Goal: Task Accomplishment & Management: Use online tool/utility

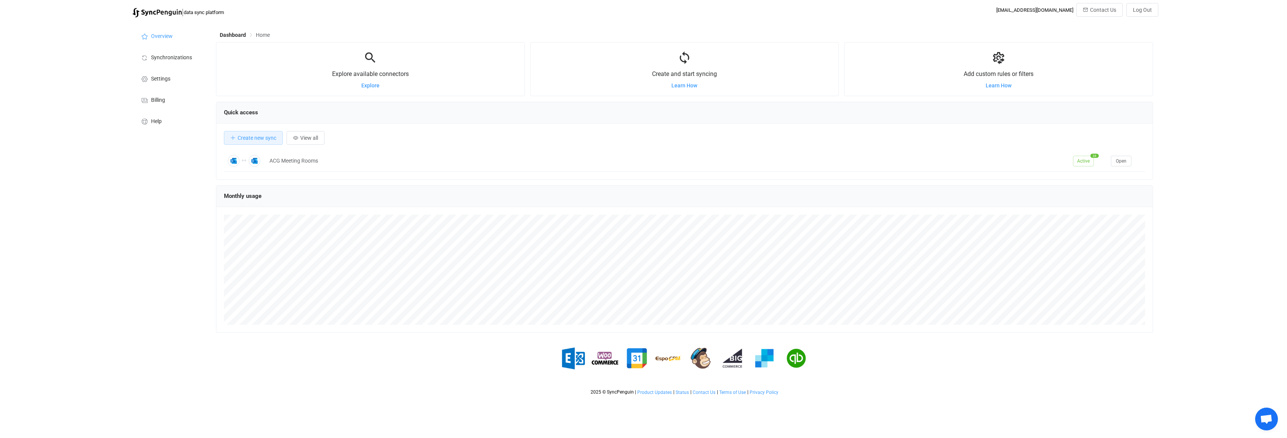
scroll to position [147, 937]
click at [166, 58] on span "Synchronizations" at bounding box center [171, 58] width 41 height 6
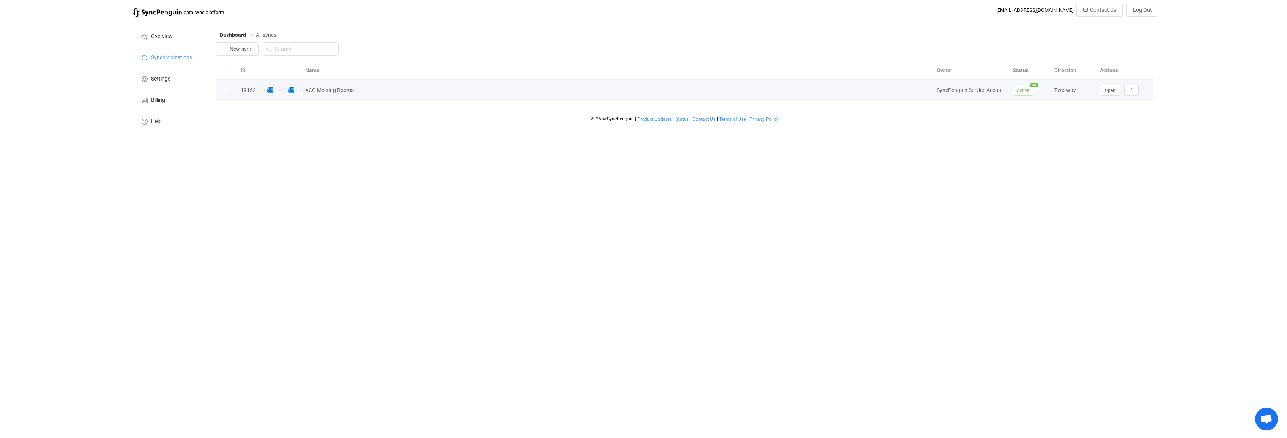
click at [254, 91] on div "19162" at bounding box center [248, 90] width 23 height 9
click at [1109, 92] on span "Open" at bounding box center [1110, 90] width 11 height 5
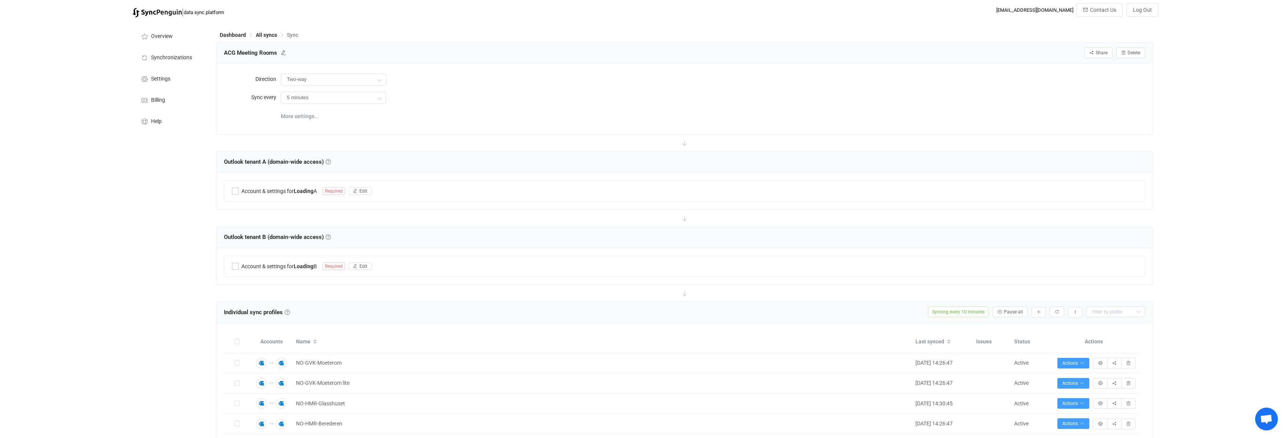
type input "10 minutes"
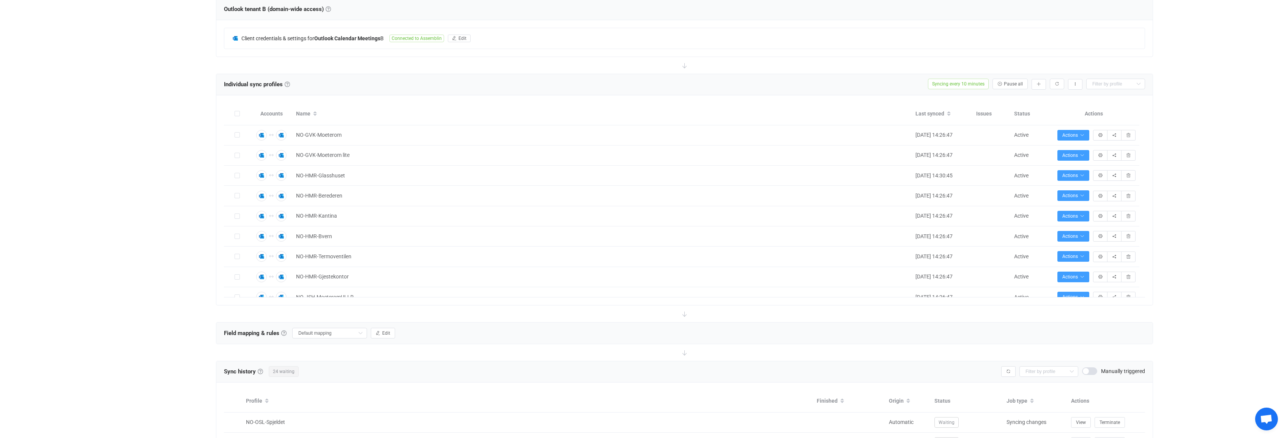
scroll to position [190, 0]
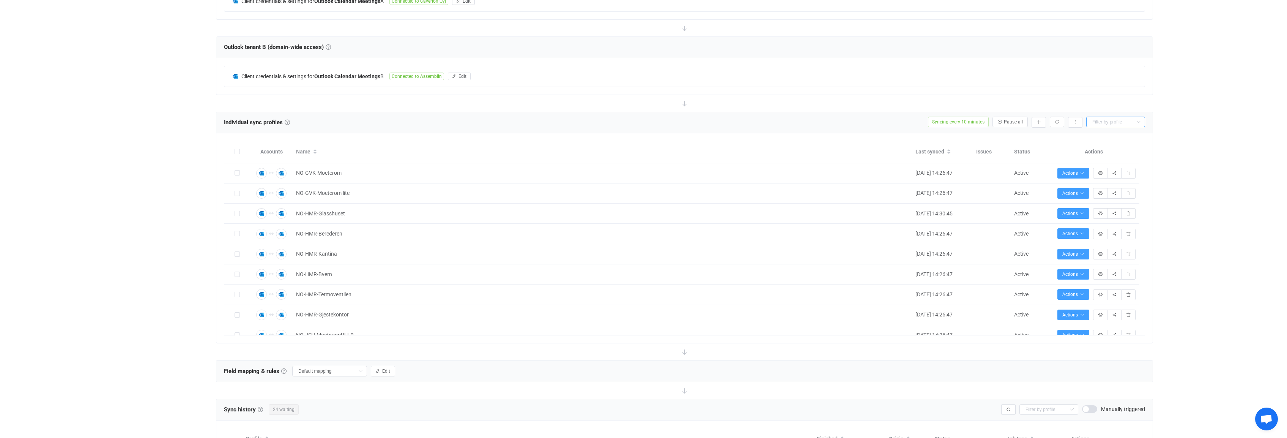
click at [1116, 120] on input "text" at bounding box center [1116, 122] width 59 height 11
type input "no-osl"
click at [1115, 140] on span "NO-OSL-Smart (1.etg)" at bounding box center [1121, 140] width 52 height 6
type input "NO-OSL-Smart (1.etg)"
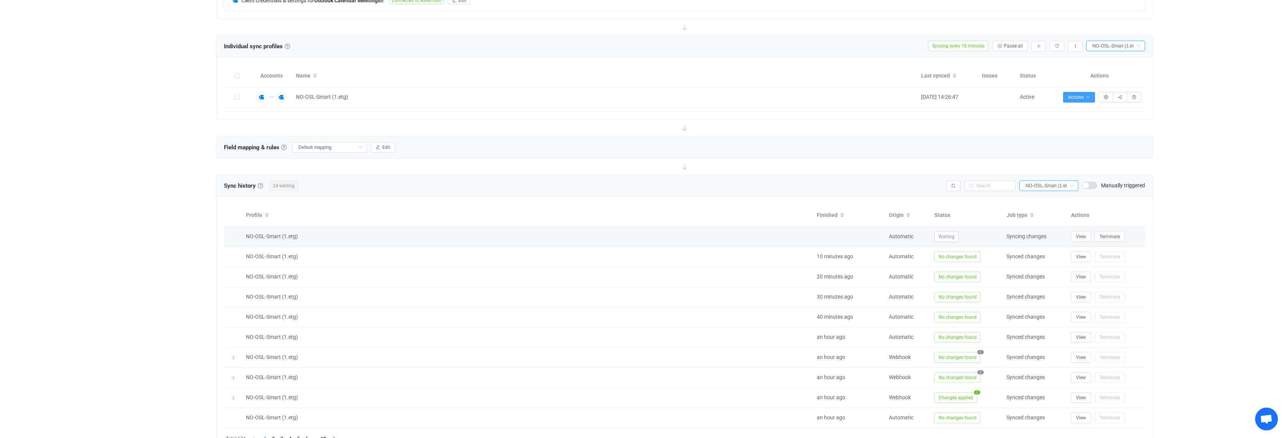
scroll to position [303, 0]
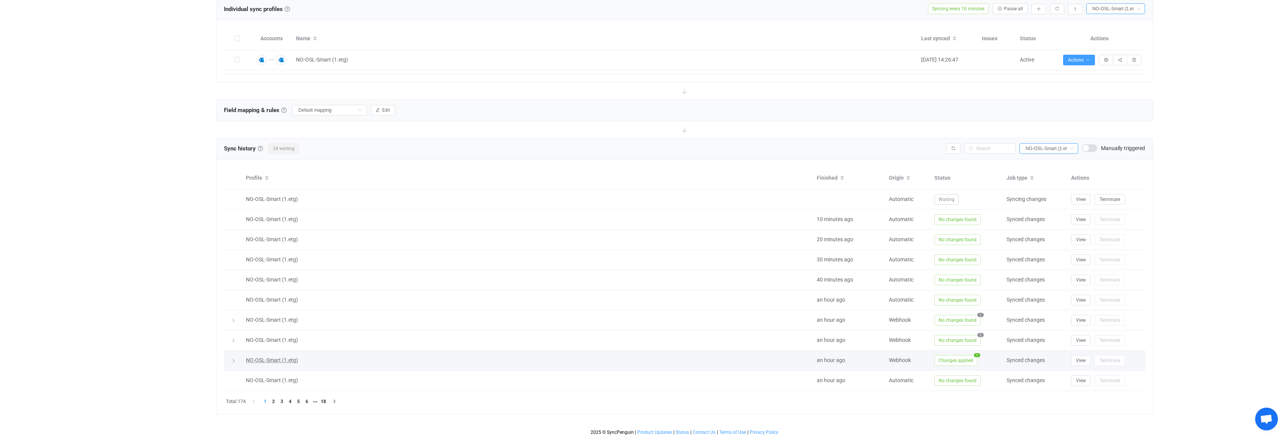
click at [252, 359] on span "NO-OSL-Smart (1.etg)" at bounding box center [272, 360] width 52 height 6
click at [233, 360] on icon at bounding box center [233, 360] width 5 height 5
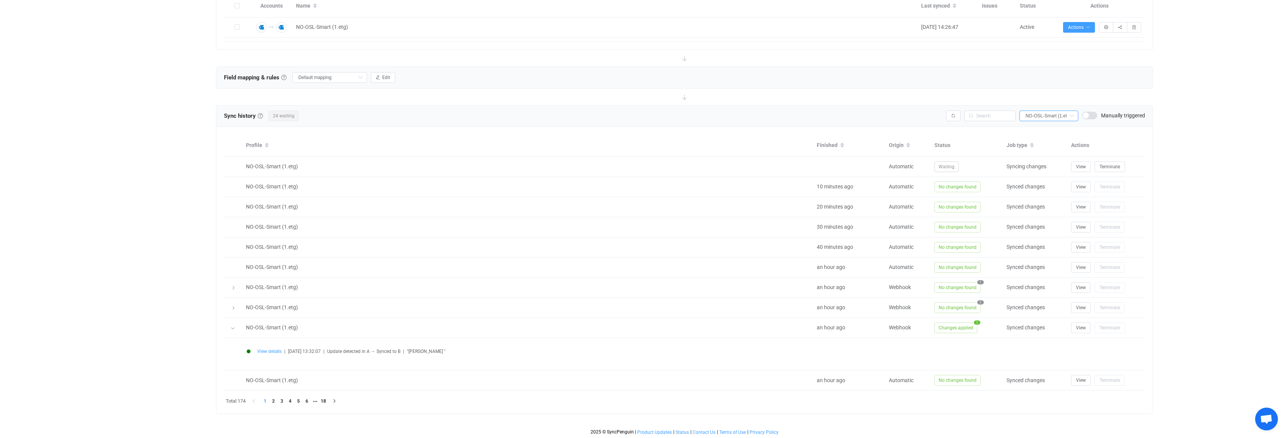
click at [272, 351] on span "View details" at bounding box center [269, 351] width 24 height 5
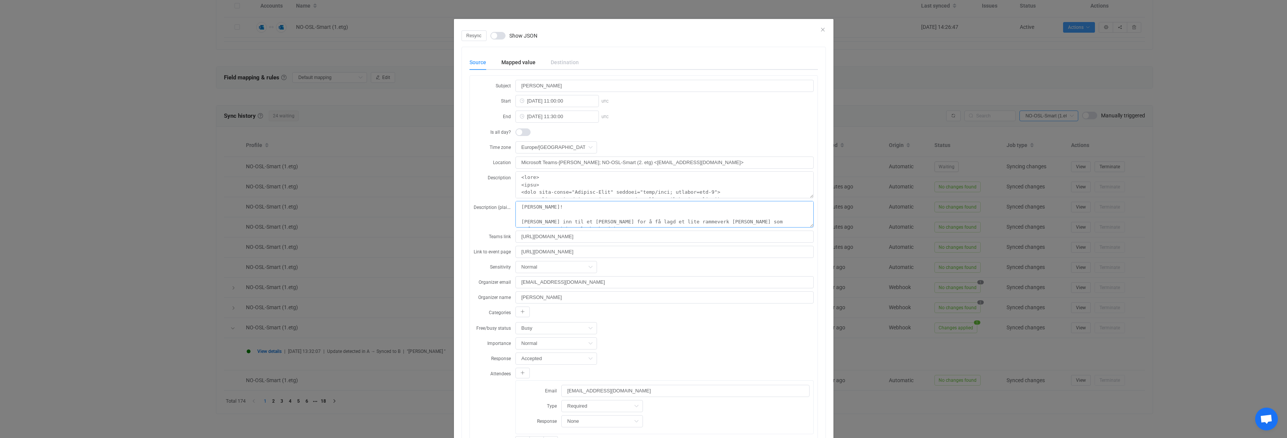
click at [644, 220] on textarea "[PERSON_NAME]! [PERSON_NAME] inn til et [PERSON_NAME] for å få lagd et lite ram…" at bounding box center [665, 214] width 298 height 27
click at [819, 30] on div "Resync Show JSON" at bounding box center [644, 35] width 364 height 11
click at [820, 30] on icon "Close" at bounding box center [823, 30] width 6 height 6
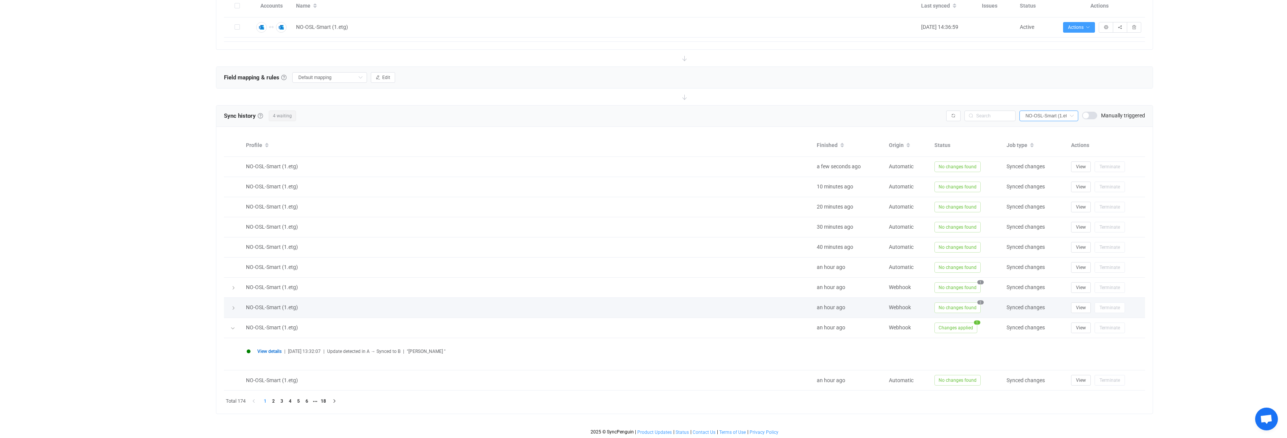
click at [233, 307] on icon at bounding box center [233, 308] width 5 height 5
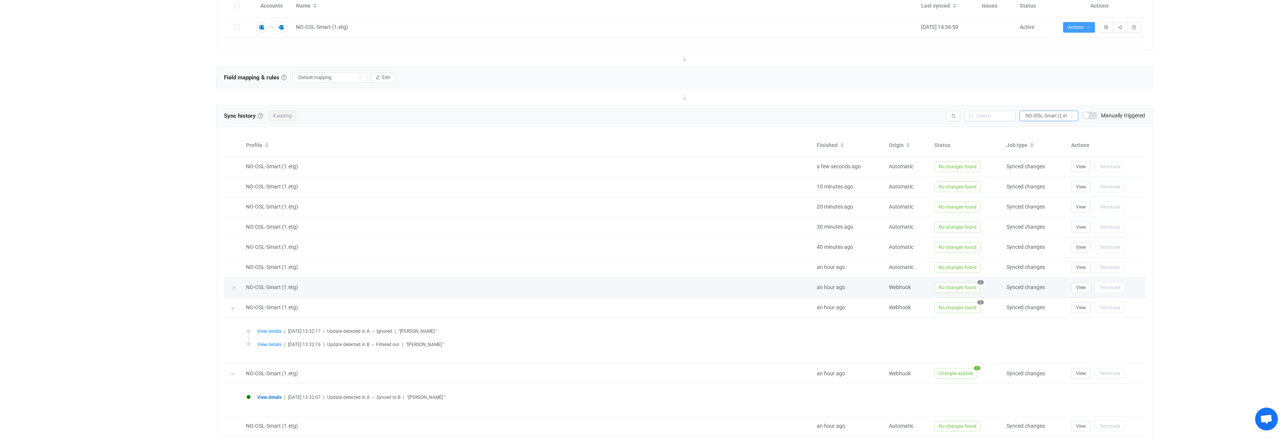
click at [234, 288] on icon at bounding box center [233, 288] width 5 height 5
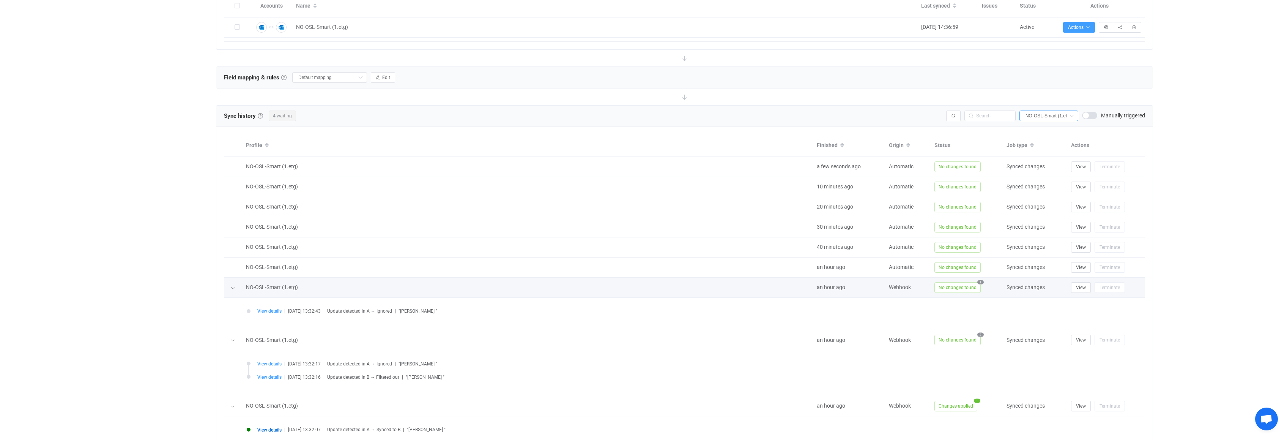
click at [234, 288] on icon at bounding box center [232, 288] width 5 height 5
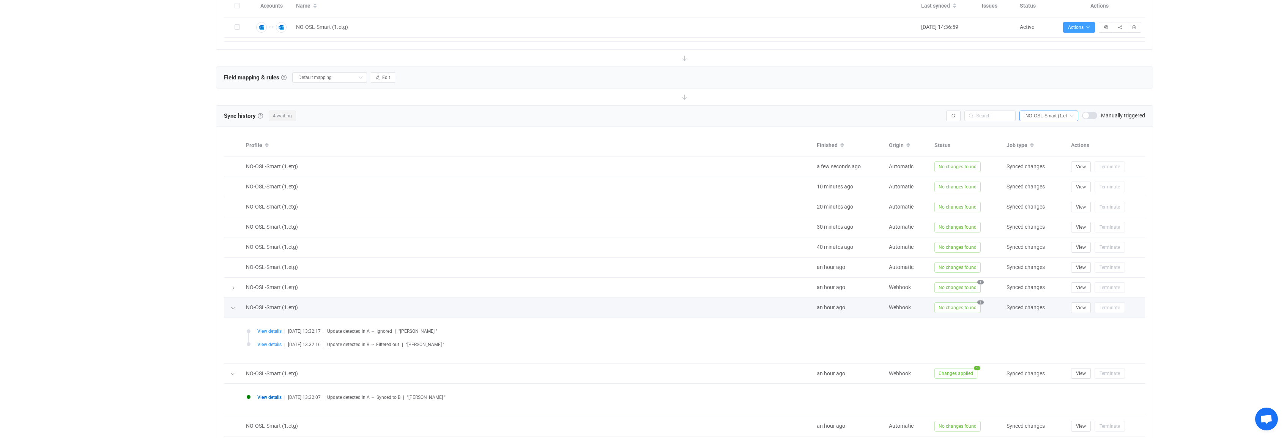
click at [233, 308] on icon at bounding box center [232, 308] width 5 height 5
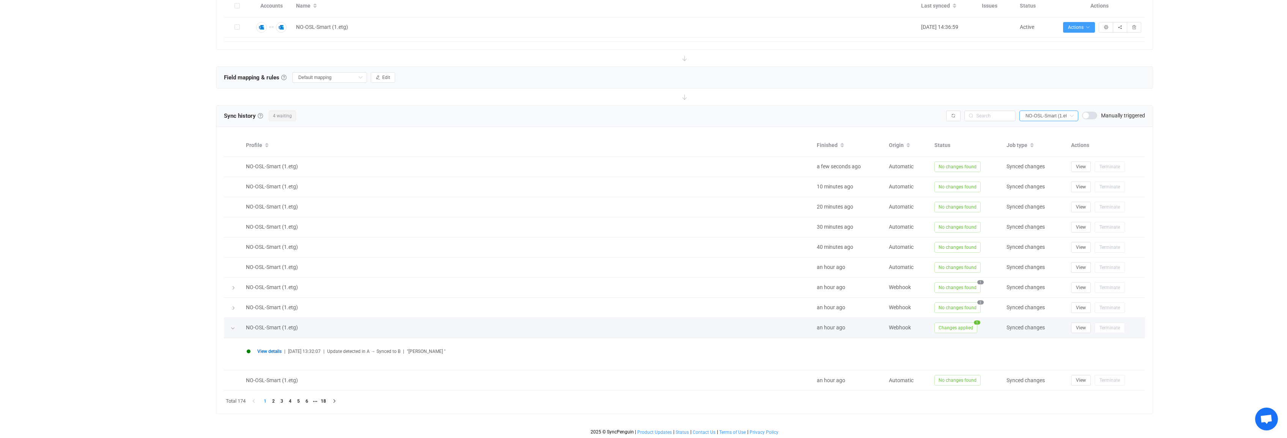
click at [233, 330] on div at bounding box center [233, 327] width 8 height 11
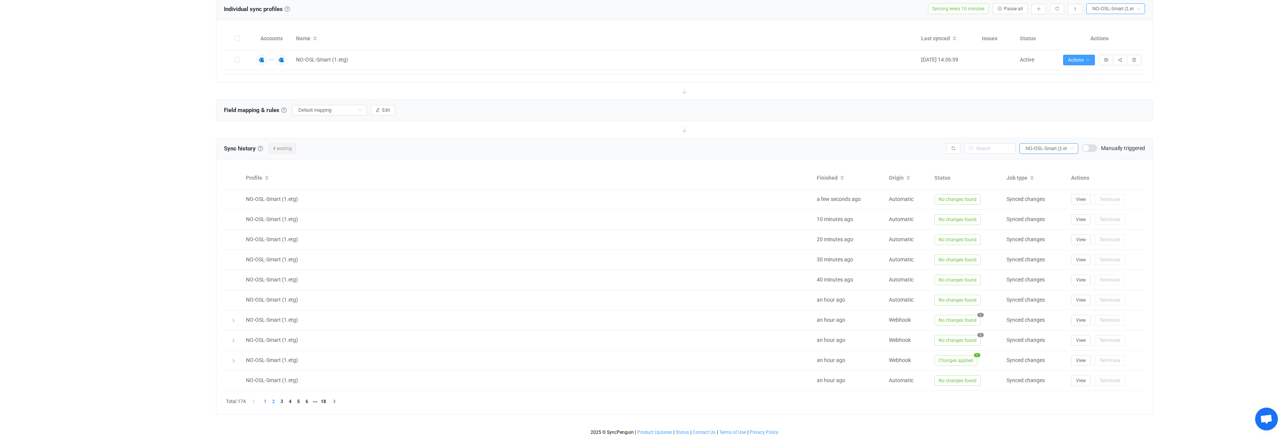
click at [274, 400] on li "2" at bounding box center [273, 401] width 8 height 8
click at [1116, 9] on input "text" at bounding box center [1116, 8] width 59 height 11
click at [1117, 86] on span "NO-OSL-ServiFlex (4. etg)" at bounding box center [1125, 85] width 60 height 6
type input "NO-OSL-ServiFlex (4. etg)"
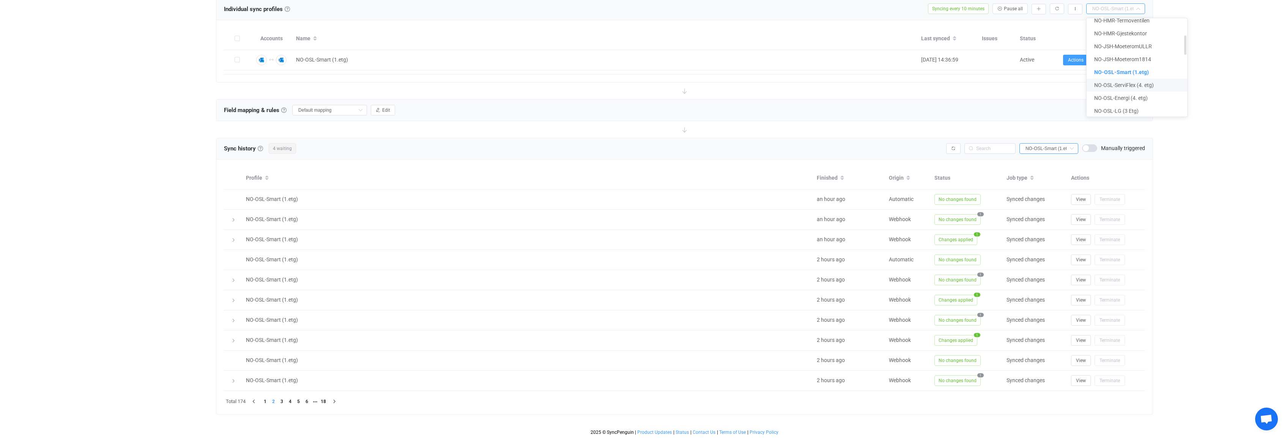
type input "NO-OSL-ServiFlex (4. etg)"
click at [1105, 9] on input "NO-OSL-ServiFlex (4. etg)" at bounding box center [1116, 8] width 59 height 11
click at [1116, 88] on li "NO-OSL-Energi (4. etg)" at bounding box center [1140, 85] width 106 height 13
type input "NO-OSL-Energi (4. etg)"
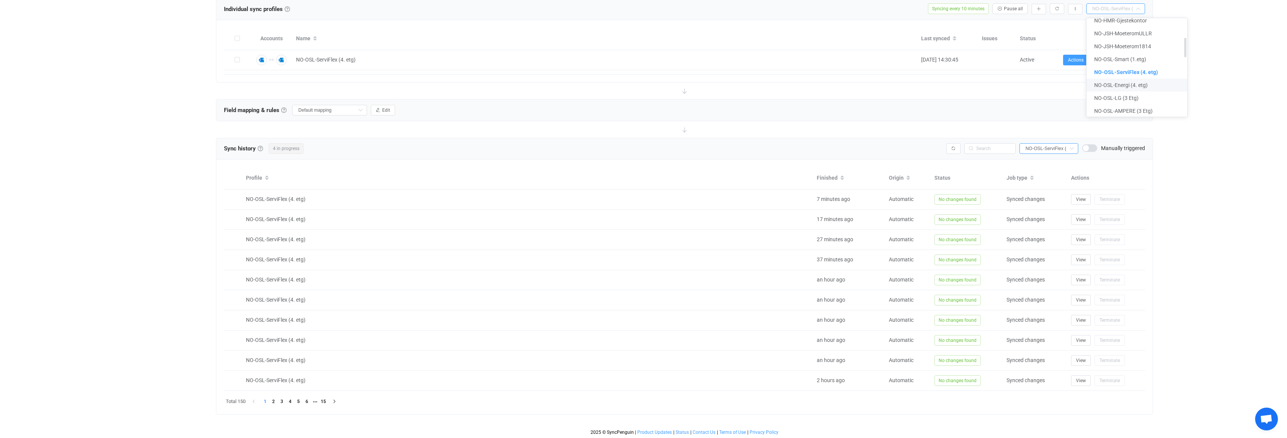
type input "NO-OSL-Energi (4. etg)"
click at [1117, 10] on input "NO-OSL-Energi (4. etg)" at bounding box center [1116, 8] width 59 height 11
click at [1101, 85] on span "NO-OSL-LG (3 Etg)" at bounding box center [1117, 85] width 44 height 6
type input "NO-OSL-LG (3 Etg)"
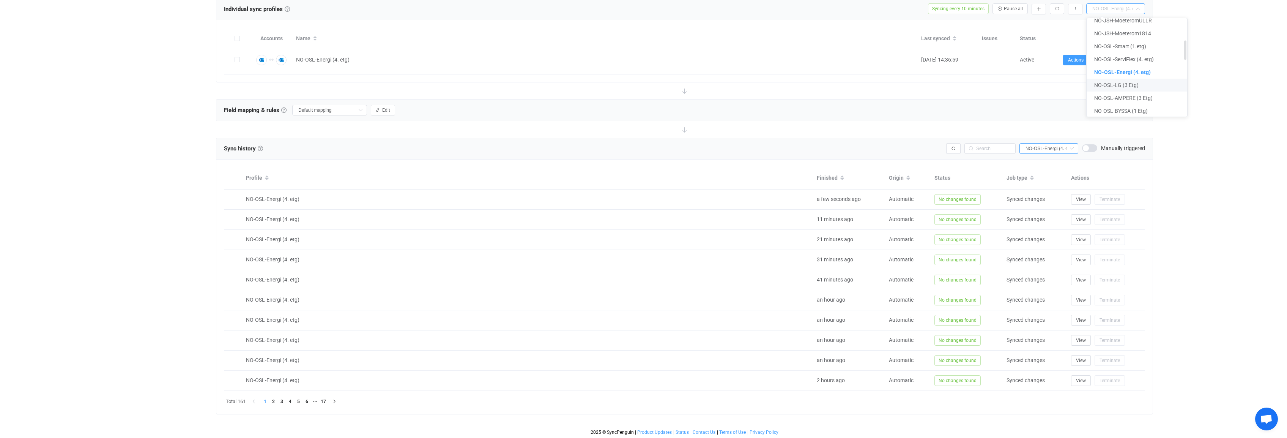
type input "NO-OSL-LG (3 Etg)"
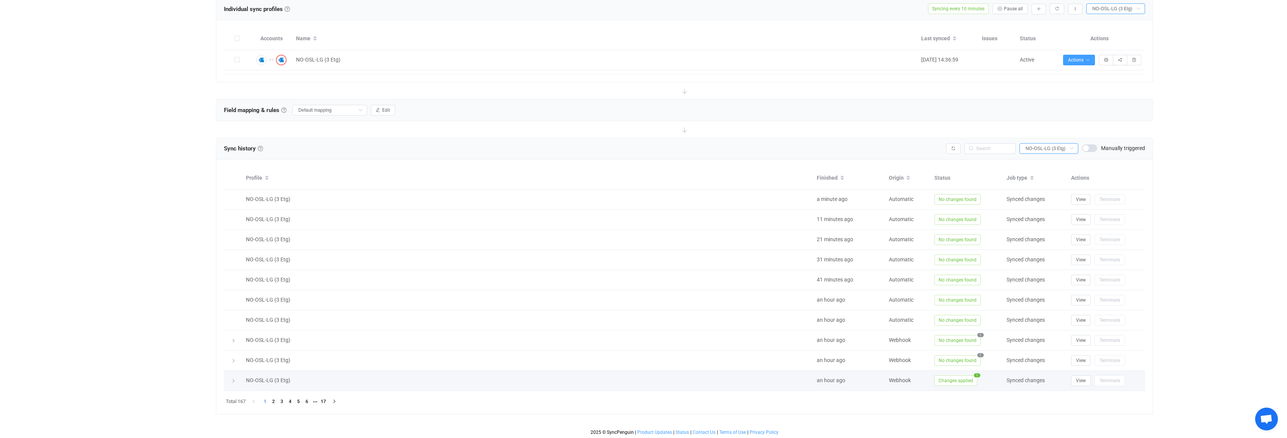
click at [232, 383] on div at bounding box center [233, 381] width 11 height 8
click at [233, 360] on icon at bounding box center [233, 360] width 5 height 5
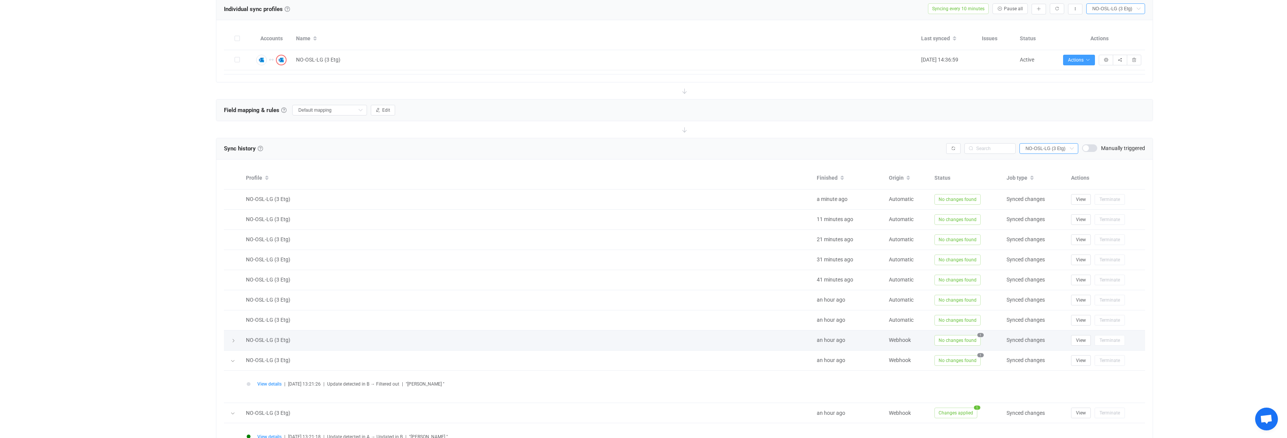
click at [233, 342] on div at bounding box center [233, 340] width 11 height 8
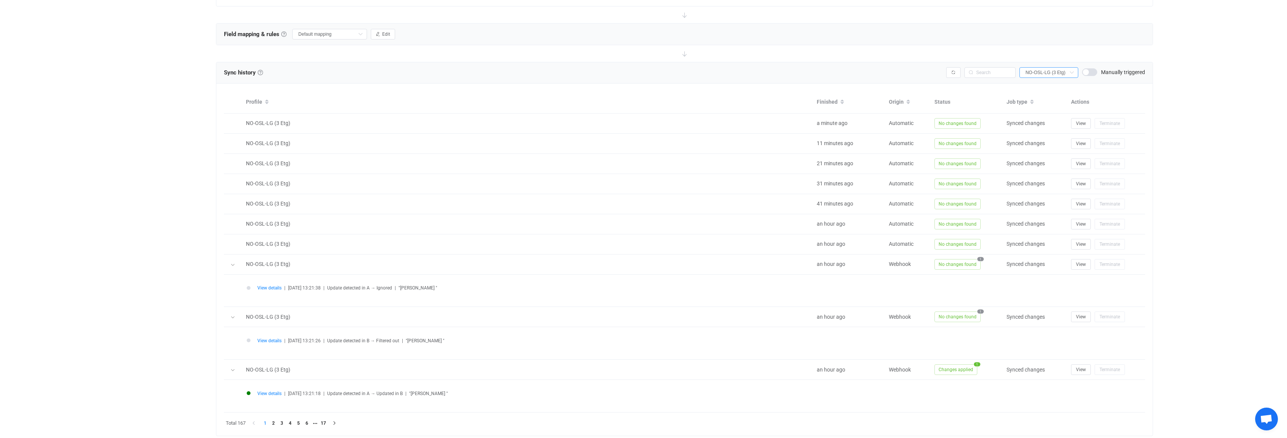
scroll to position [401, 0]
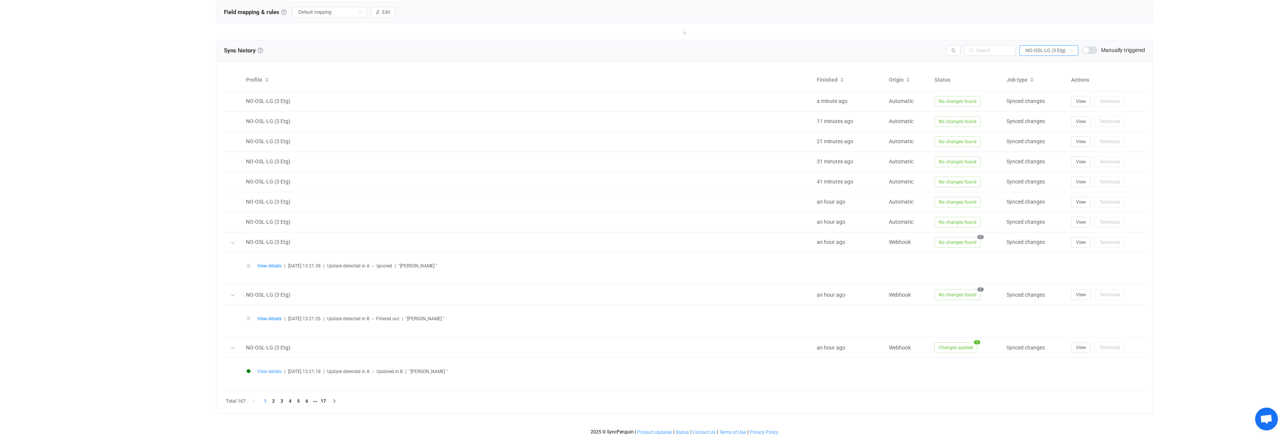
click at [275, 372] on span "View details" at bounding box center [269, 371] width 24 height 5
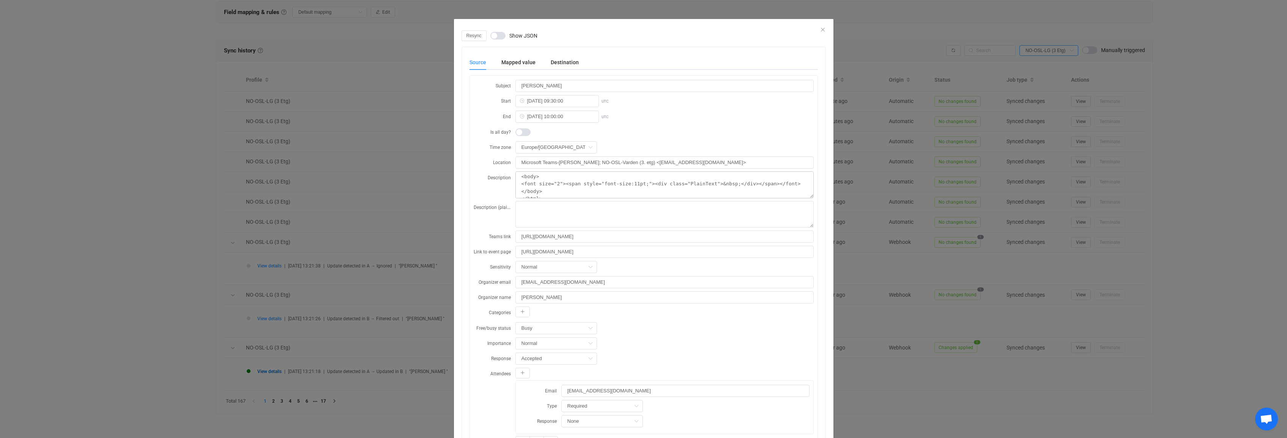
scroll to position [52, 0]
click at [820, 29] on icon "Close" at bounding box center [823, 30] width 6 height 6
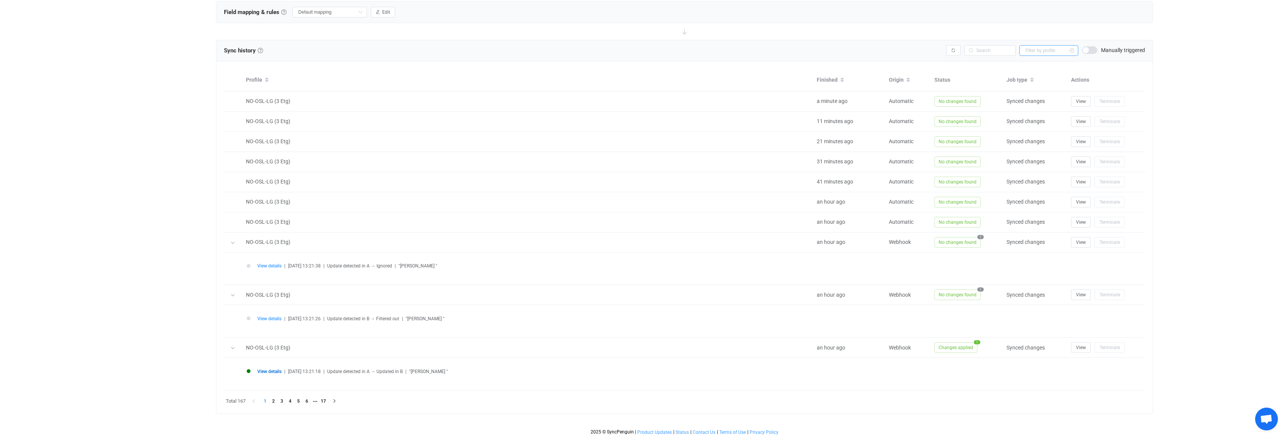
scroll to position [85, 0]
click at [1049, 50] on input "text" at bounding box center [1049, 50] width 59 height 11
click at [1035, 128] on span "NO-OSL-AMPERE (3 Etg)" at bounding box center [1057, 126] width 58 height 6
type input "NO-OSL-AMPERE (3 Etg)"
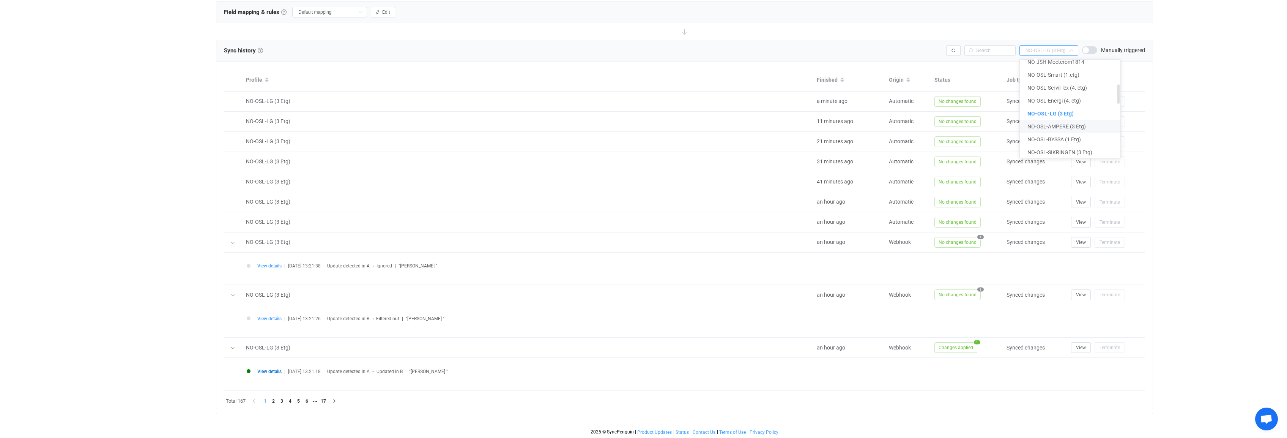
type input "NO-OSL-AMPERE (3 Etg)"
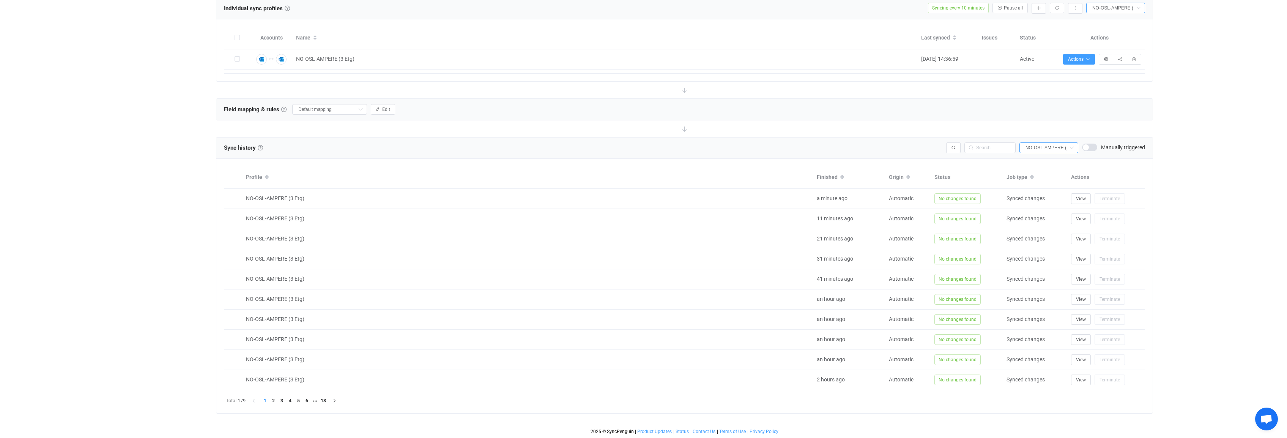
scroll to position [303, 0]
click at [1119, 8] on input "text" at bounding box center [1116, 8] width 59 height 11
click at [1128, 86] on span "NO-OSL-BYSSA (1 Etg)" at bounding box center [1122, 85] width 54 height 6
type input "NO-OSL-BYSSA (1 Etg)"
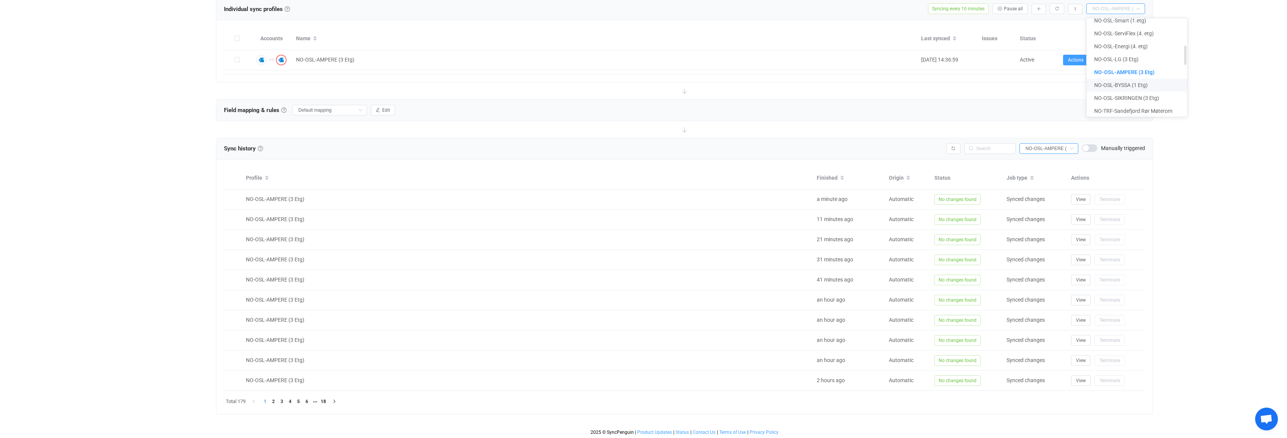
type input "NO-OSL-BYSSA (1 Etg)"
click at [1112, 10] on input "NO-OSL-BYSSA (1 Etg)" at bounding box center [1116, 8] width 59 height 11
click at [1138, 86] on span "NO-OSL-SIKRINGEN (3 Etg)" at bounding box center [1127, 85] width 65 height 6
type input "NO-OSL-SIKRINGEN (3 Etg)"
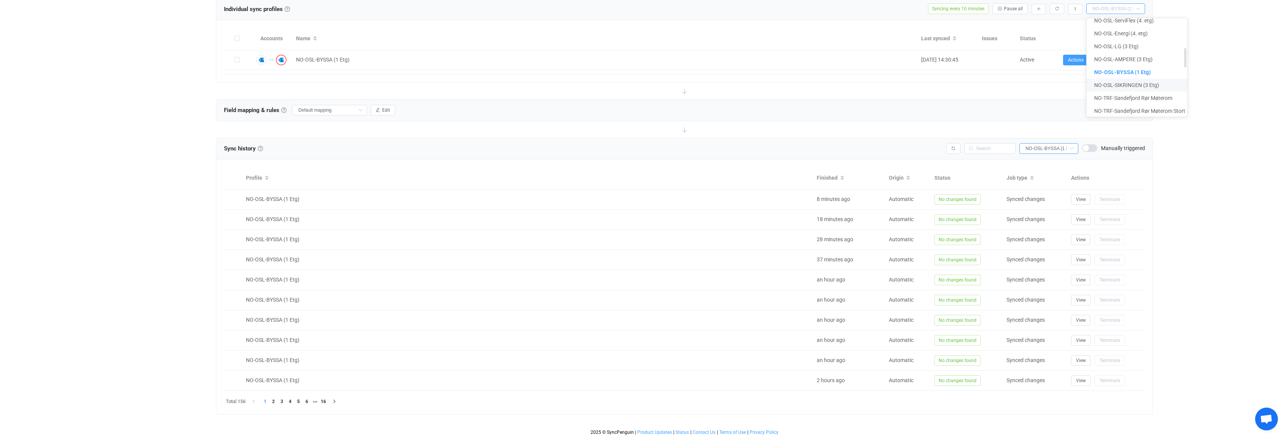
type input "NO-OSL-SIKRINGEN (3 Etg)"
click at [274, 402] on li "2" at bounding box center [273, 401] width 8 height 8
click at [282, 402] on li "3" at bounding box center [282, 401] width 8 height 8
click at [291, 402] on li "4" at bounding box center [290, 401] width 8 height 8
click at [298, 402] on li "5" at bounding box center [298, 401] width 8 height 8
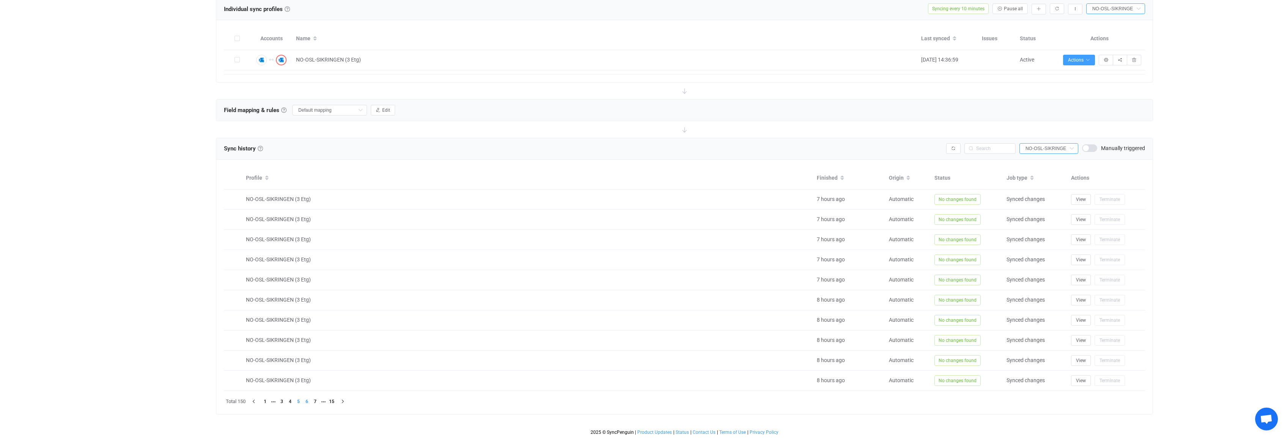
click at [308, 402] on li "6" at bounding box center [307, 401] width 8 height 8
click at [307, 400] on li "7" at bounding box center [307, 401] width 8 height 8
click at [306, 401] on li "8" at bounding box center [307, 401] width 8 height 8
click at [306, 401] on li "9" at bounding box center [307, 401] width 8 height 8
click at [316, 401] on li "11" at bounding box center [315, 401] width 8 height 8
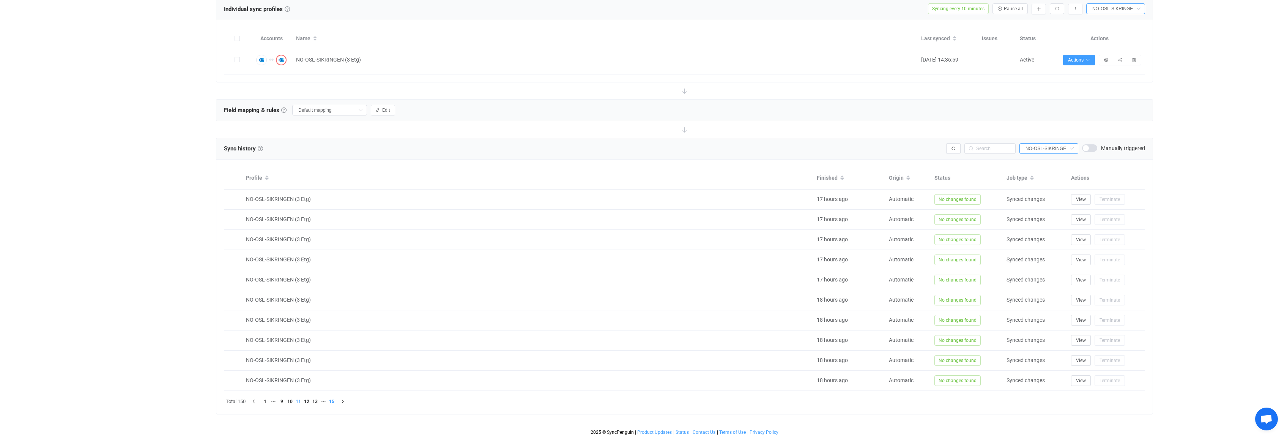
click at [332, 401] on li "15" at bounding box center [332, 401] width 8 height 8
click at [298, 401] on li "12" at bounding box center [298, 401] width 8 height 8
click at [282, 401] on li "10" at bounding box center [282, 401] width 8 height 8
click at [315, 401] on li "12" at bounding box center [315, 401] width 8 height 8
click at [324, 401] on li "15" at bounding box center [323, 401] width 8 height 8
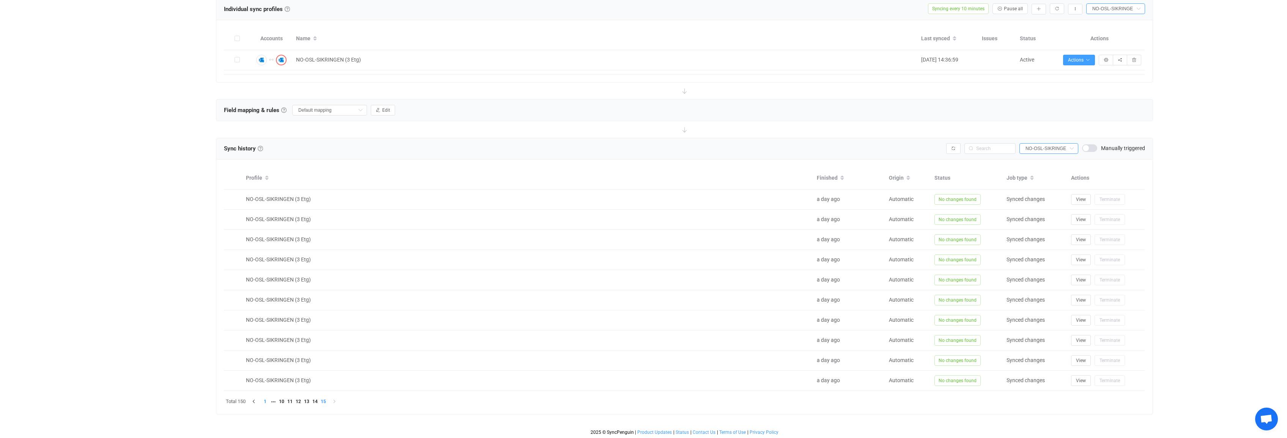
click at [267, 401] on li "1" at bounding box center [265, 401] width 8 height 8
